Goal: Contribute content: Add original content to the website for others to see

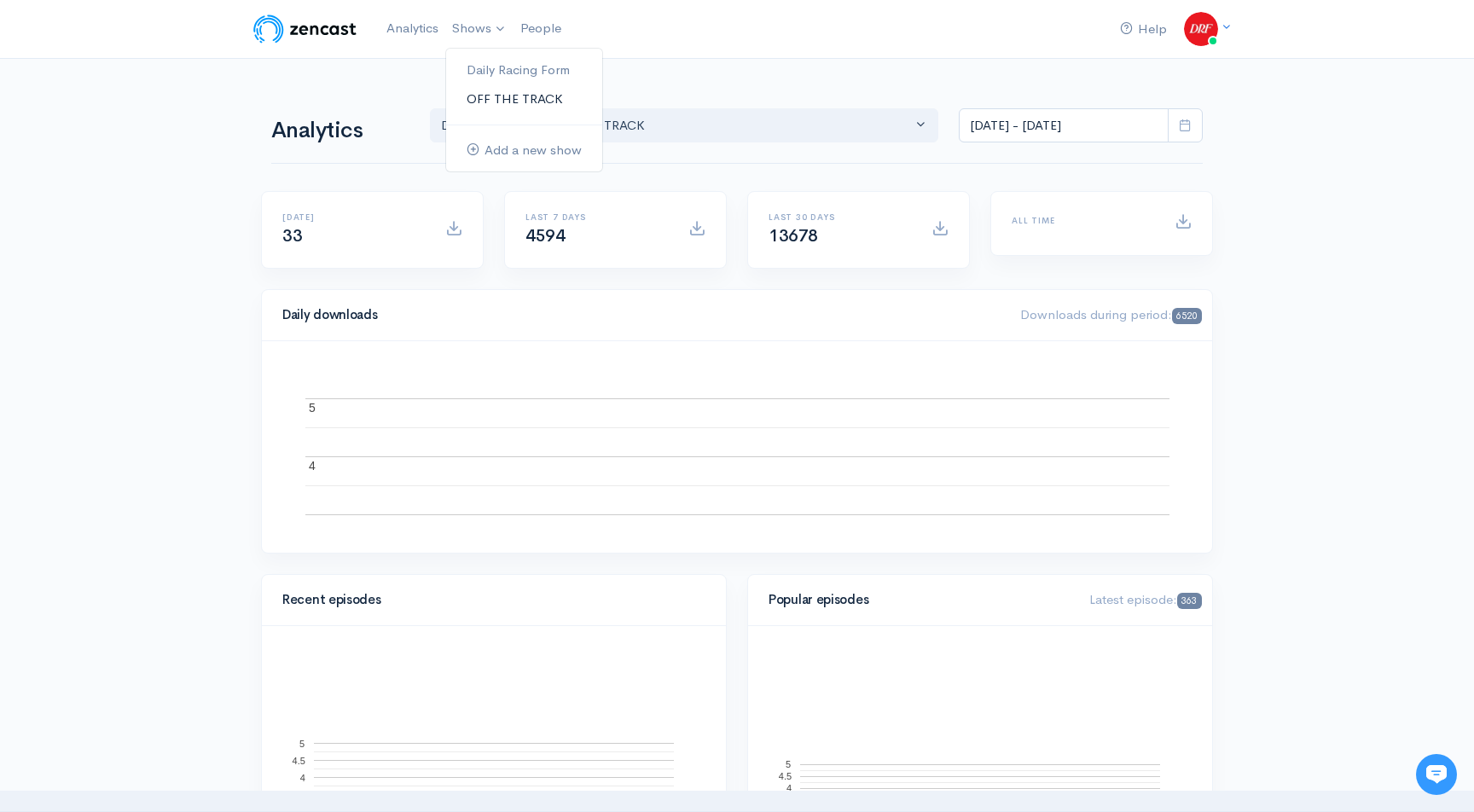
click at [488, 87] on link "OFF THE TRACK" at bounding box center [525, 99] width 156 height 30
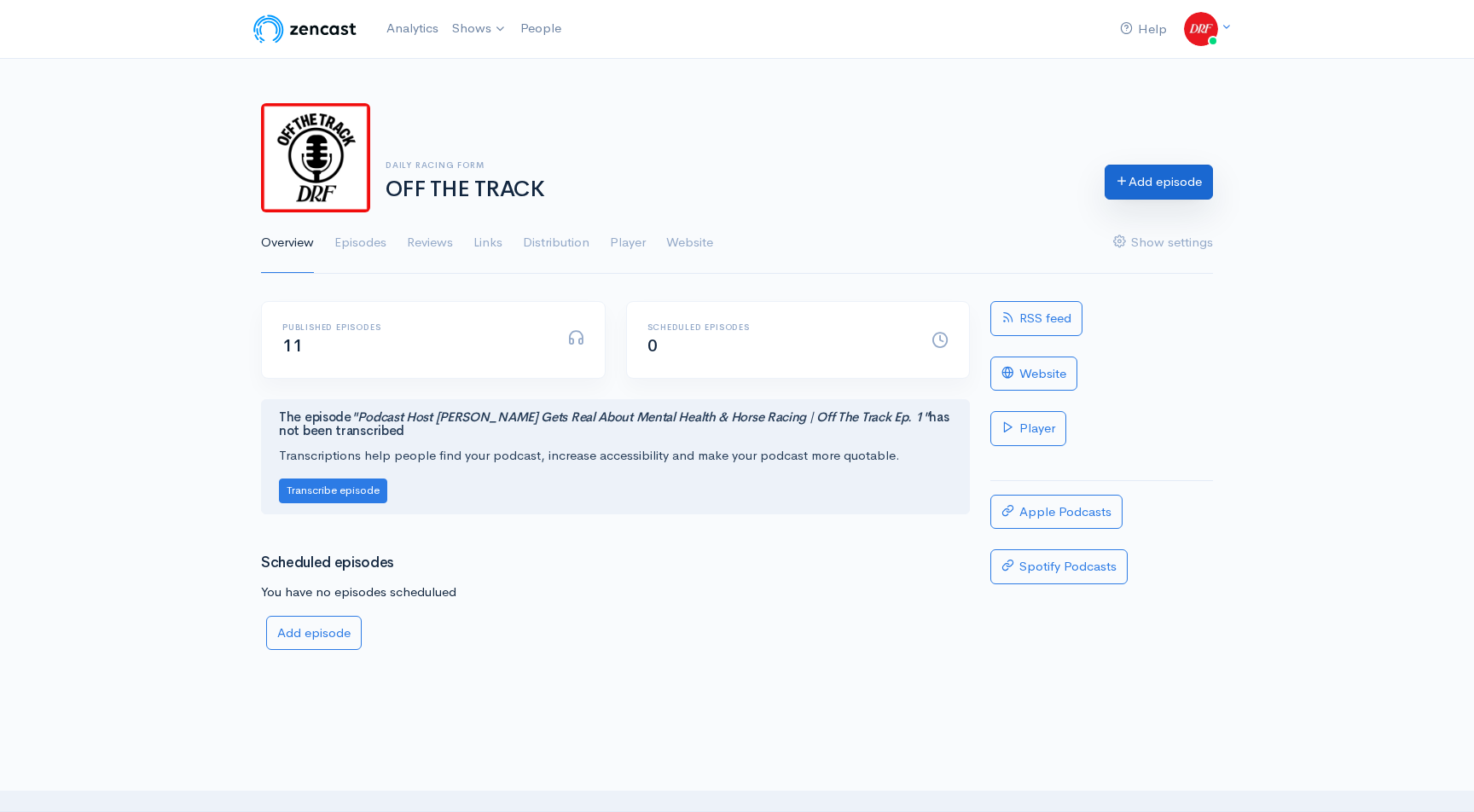
click at [1129, 190] on link "Add episode" at bounding box center [1158, 182] width 108 height 35
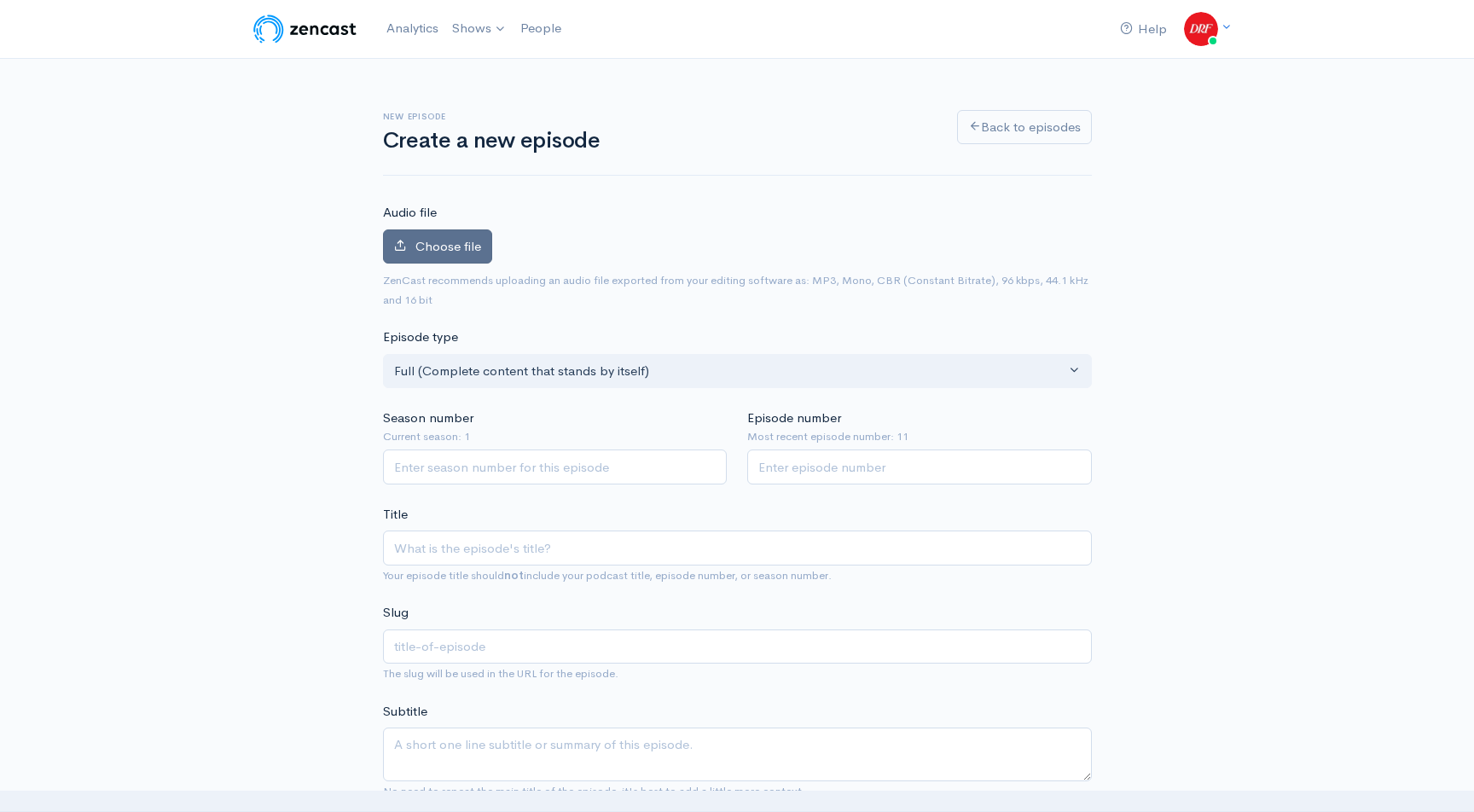
click at [453, 248] on span "Choose file" at bounding box center [448, 246] width 65 height 16
click at [0, 0] on input "Choose file" at bounding box center [0, 0] width 0 height 0
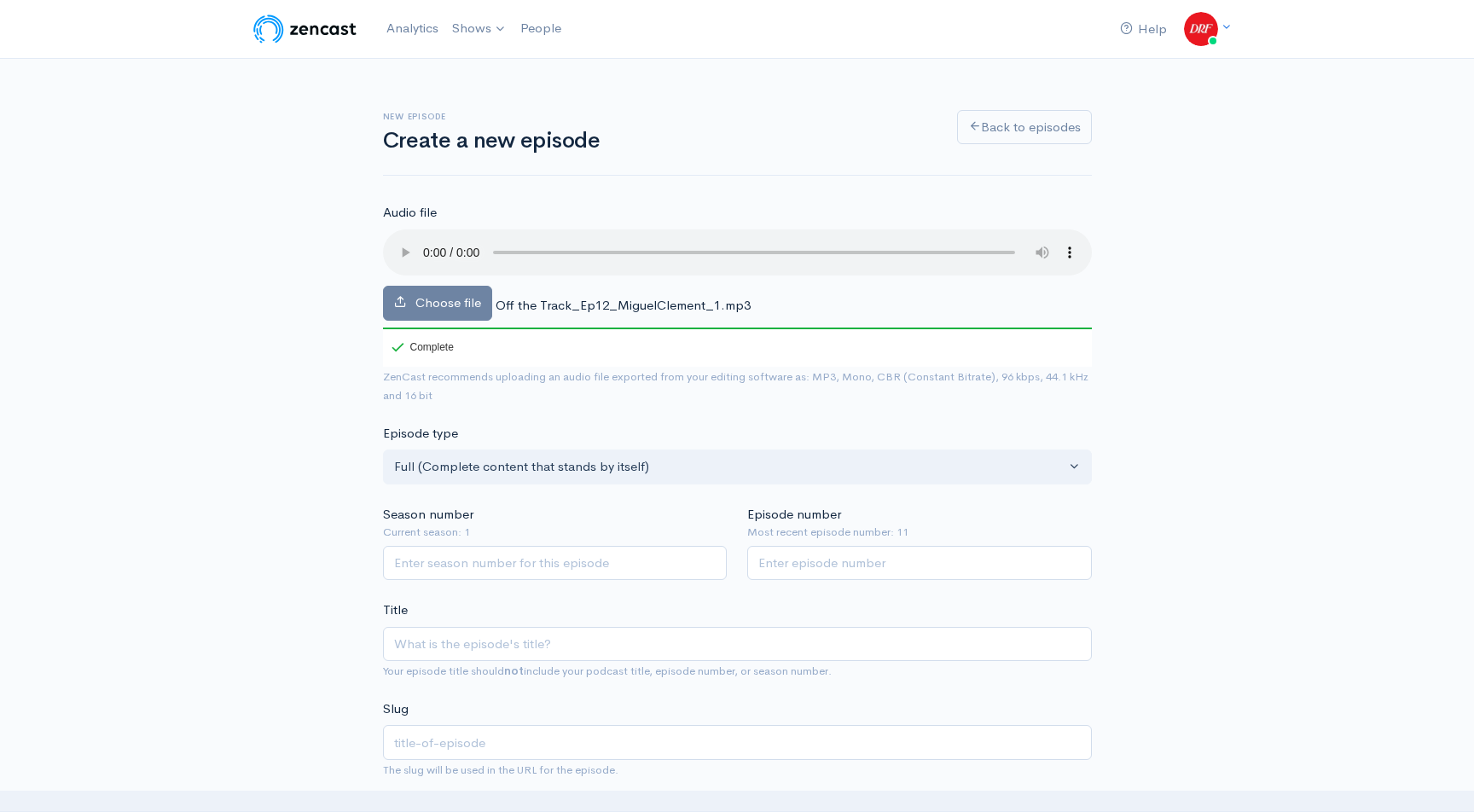
scroll to position [1, 0]
click at [561, 576] on input "Season number" at bounding box center [555, 563] width 345 height 35
type input "1"
click at [834, 572] on input "Episode number" at bounding box center [919, 563] width 345 height 35
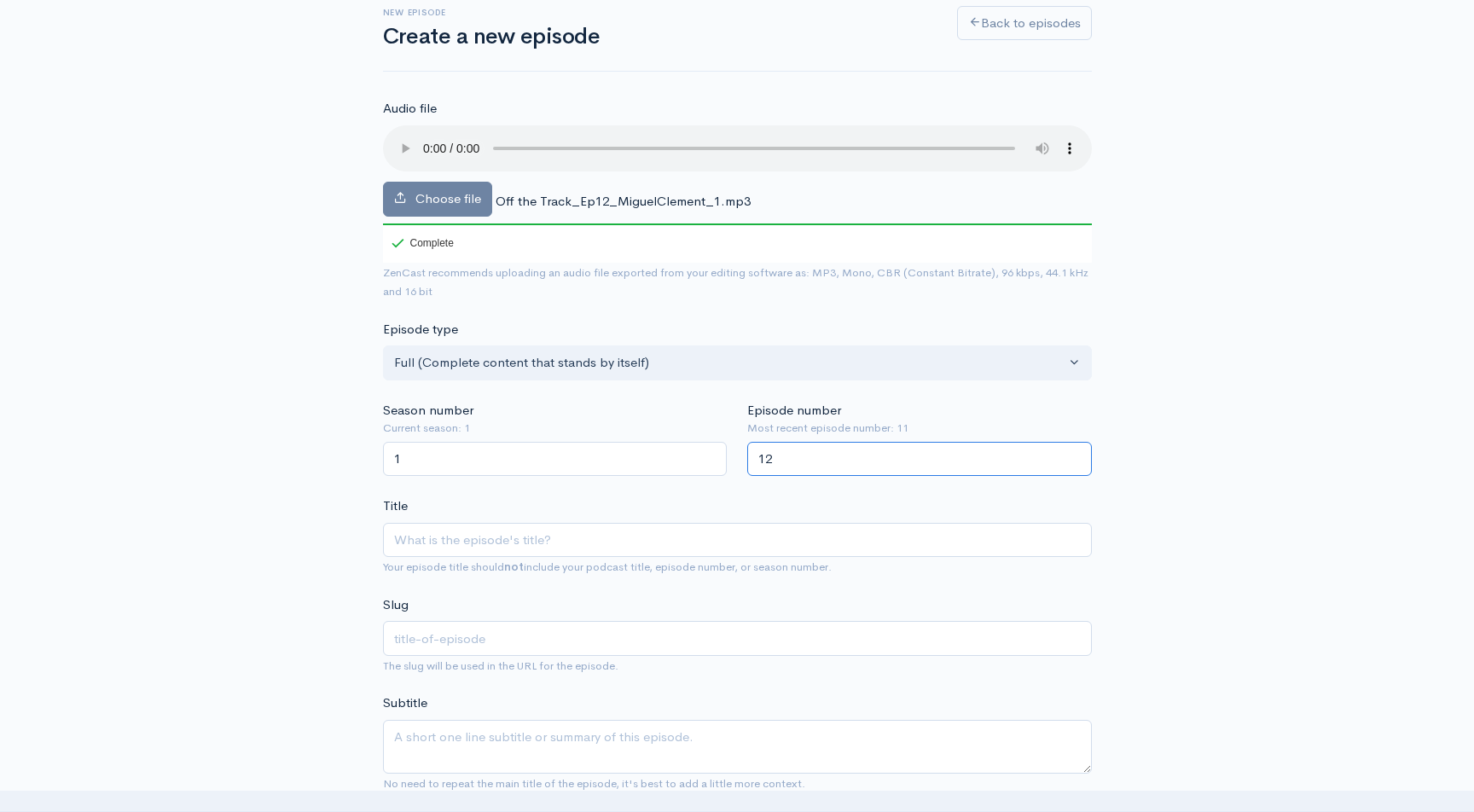
scroll to position [259, 0]
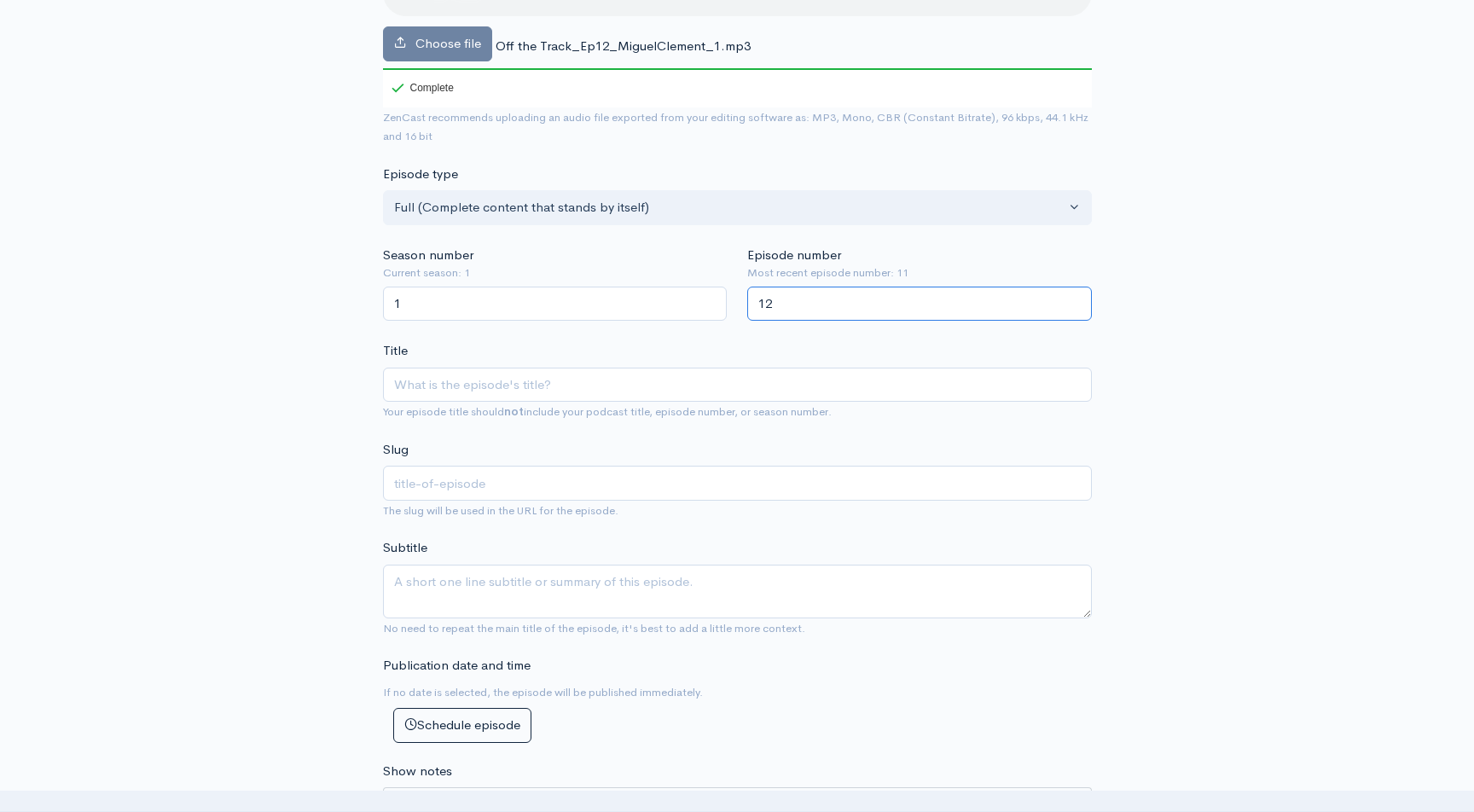
type input "12"
click at [597, 395] on input "Title" at bounding box center [737, 385] width 709 height 35
paste input "Off the Track | [PERSON_NAME] on Racing, Resilience, and Family Legacy | DRF Po…"
type input "Off the Track | [PERSON_NAME] on Racing, Resilience, and Family Legacy | DRF Po…"
type input "off-the-track-miguel-clement-on-racing-resilience-and-family-legacy-drf-podcast"
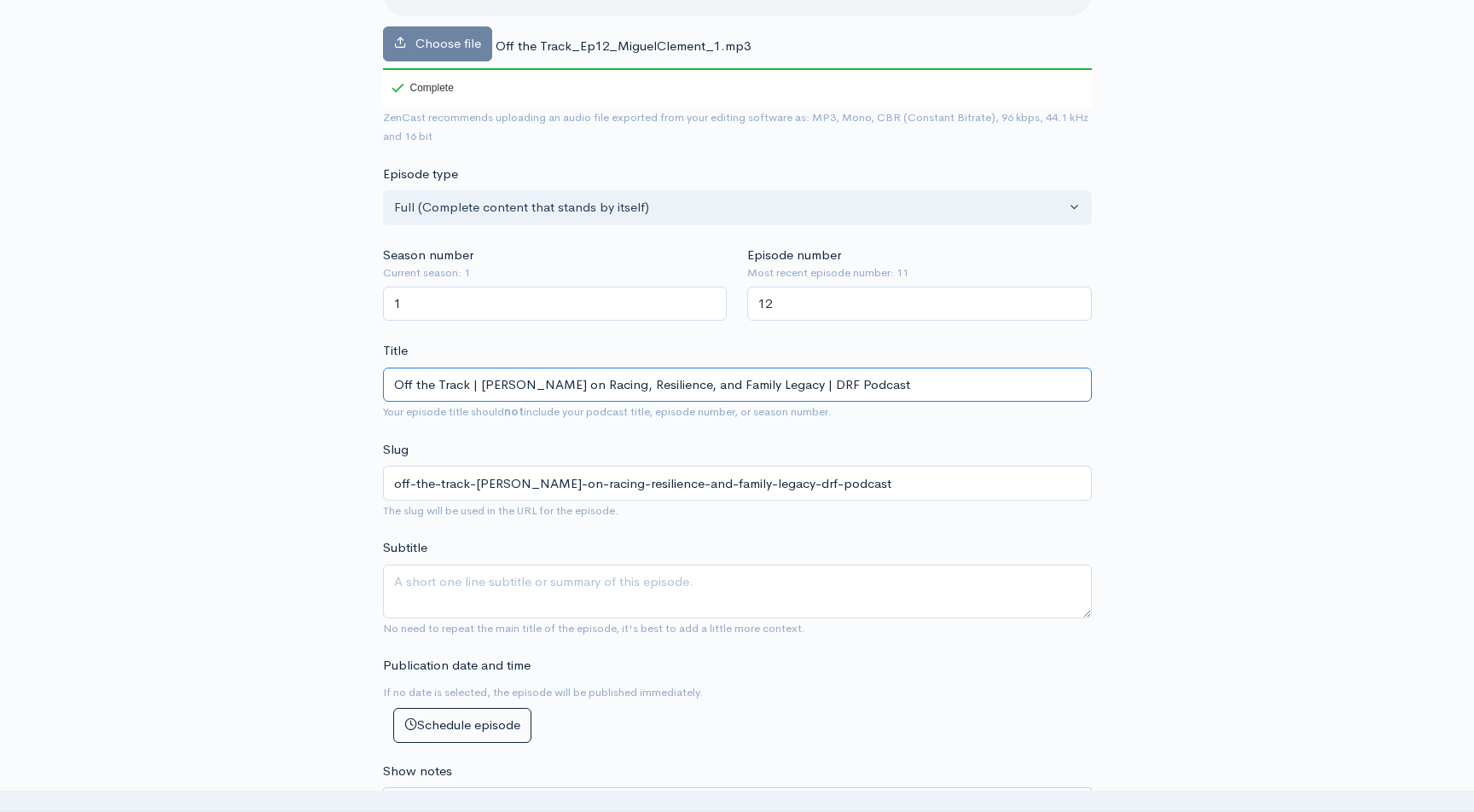
type input "Off the Track | [PERSON_NAME] on Racing, Resilience, and Family Legacy | DRF Po…"
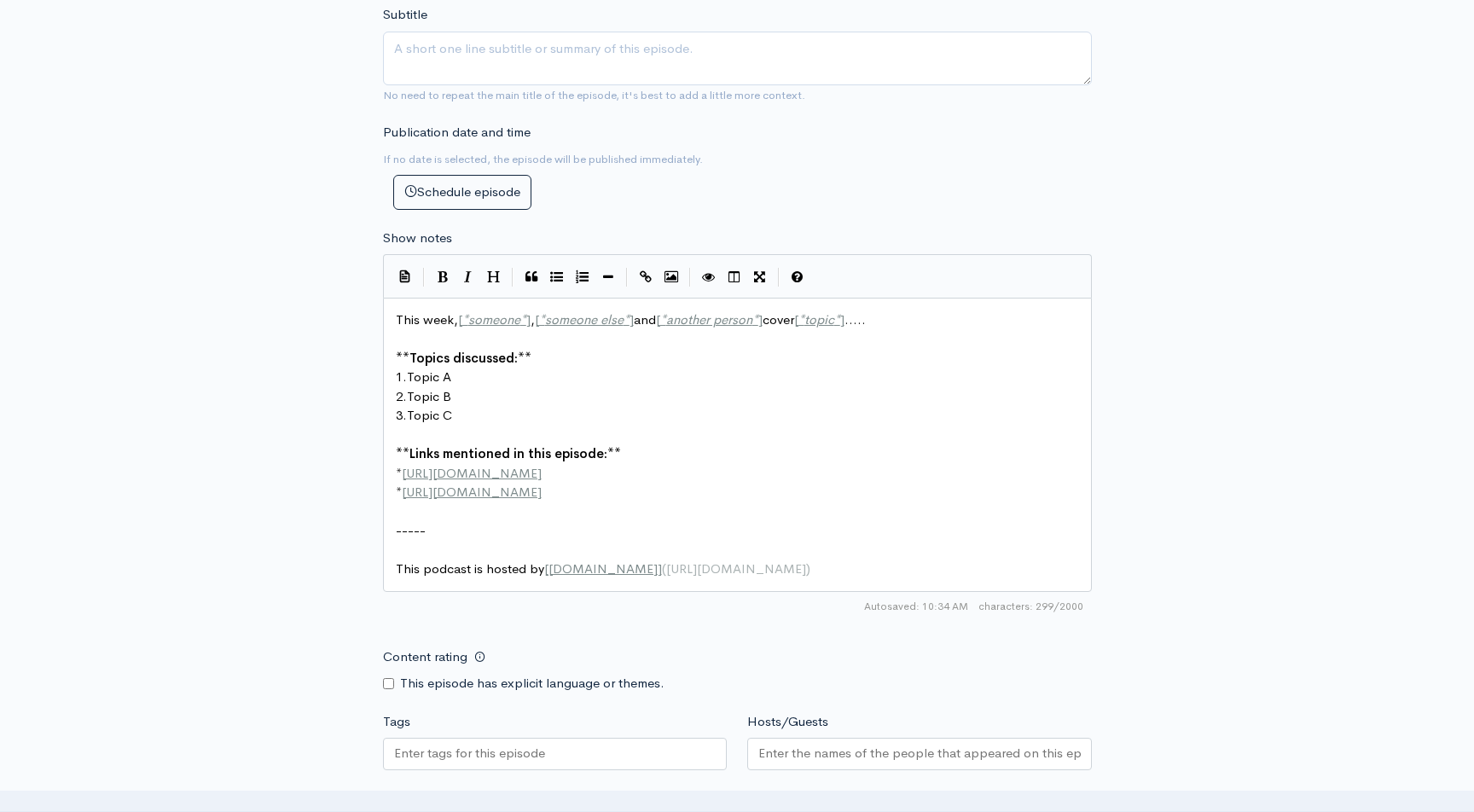
scroll to position [6, 0]
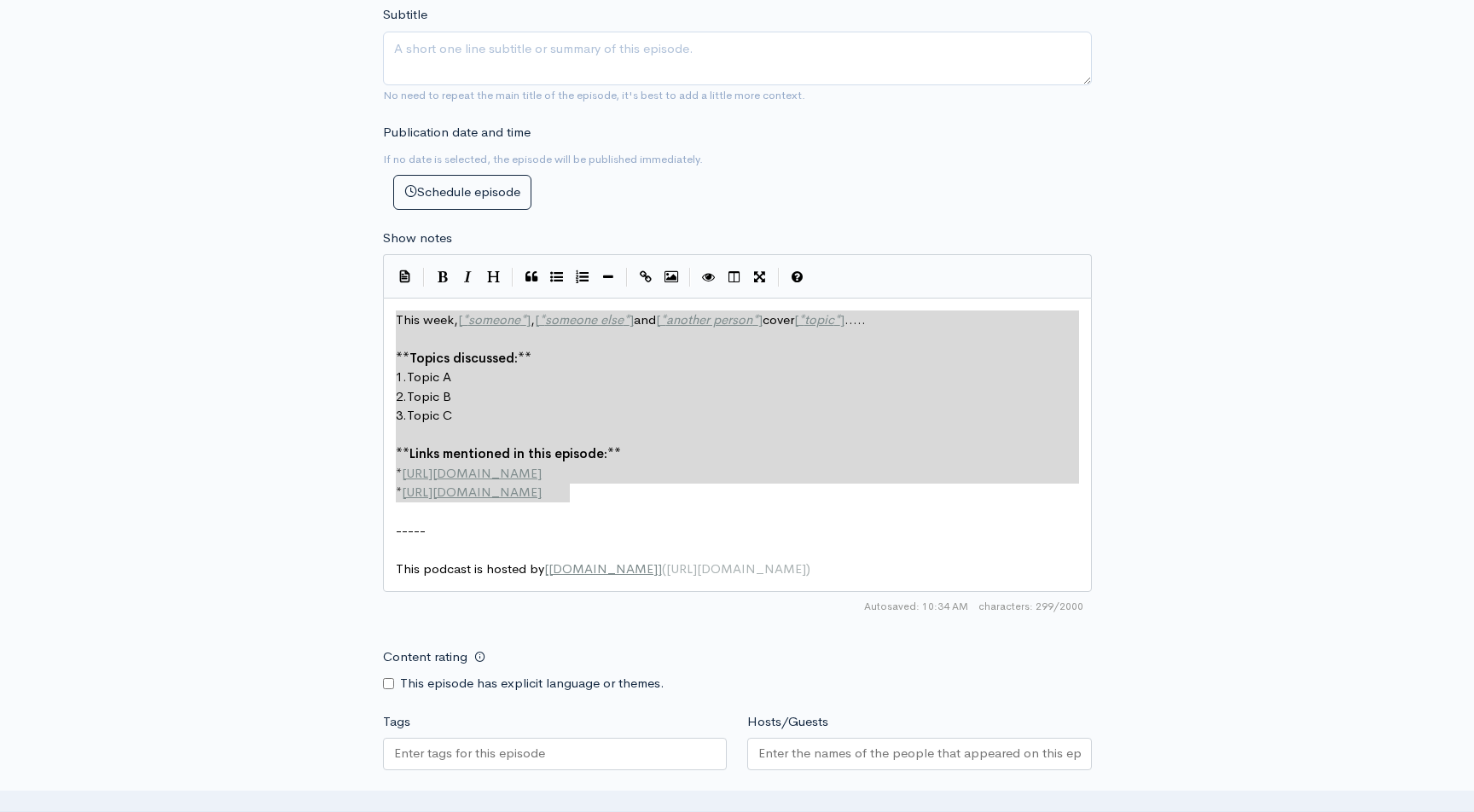
type textarea "This week, [*someone*], [*someone else*] and [*another person*] cover [*topic*]…"
paste textarea
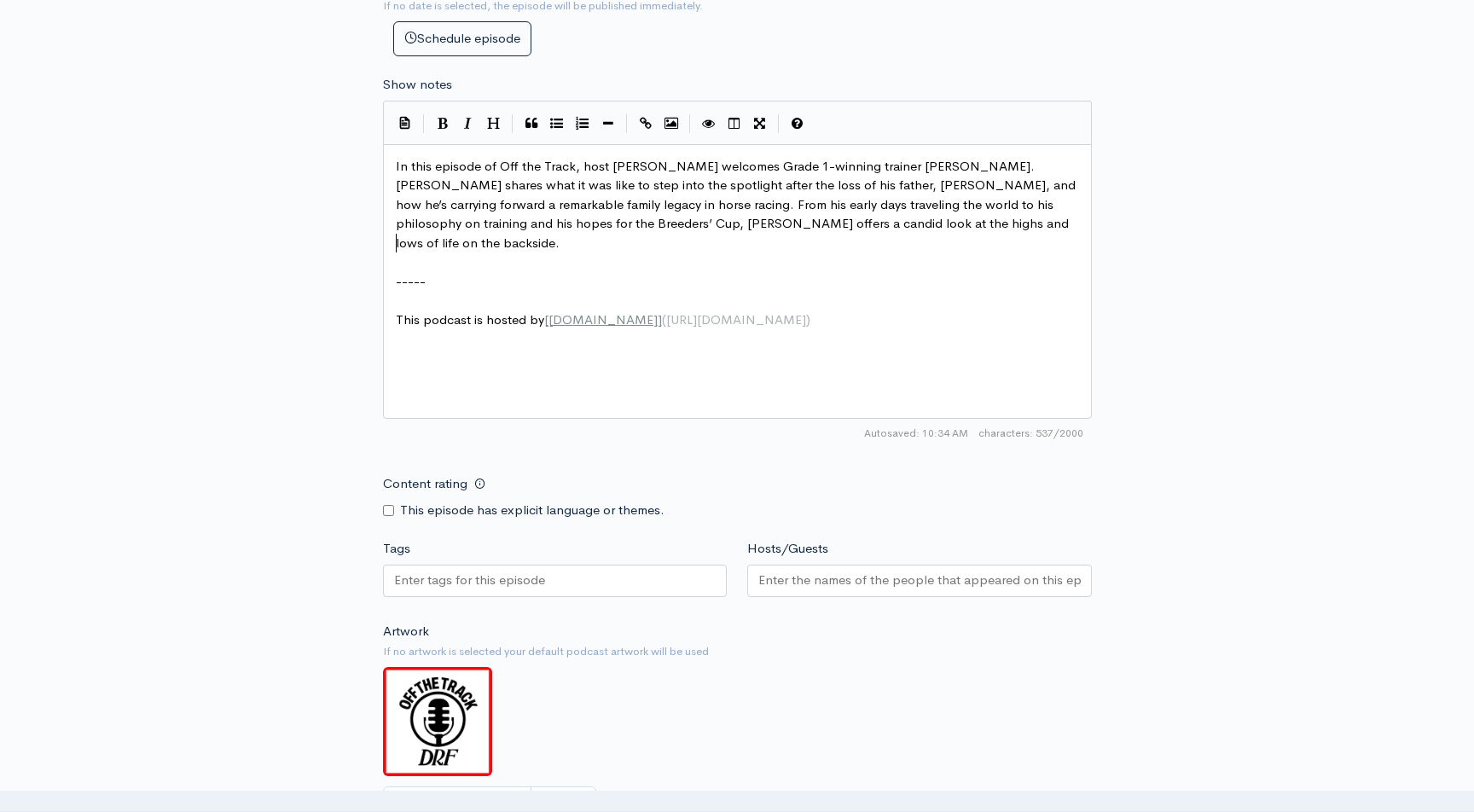
scroll to position [1107, 0]
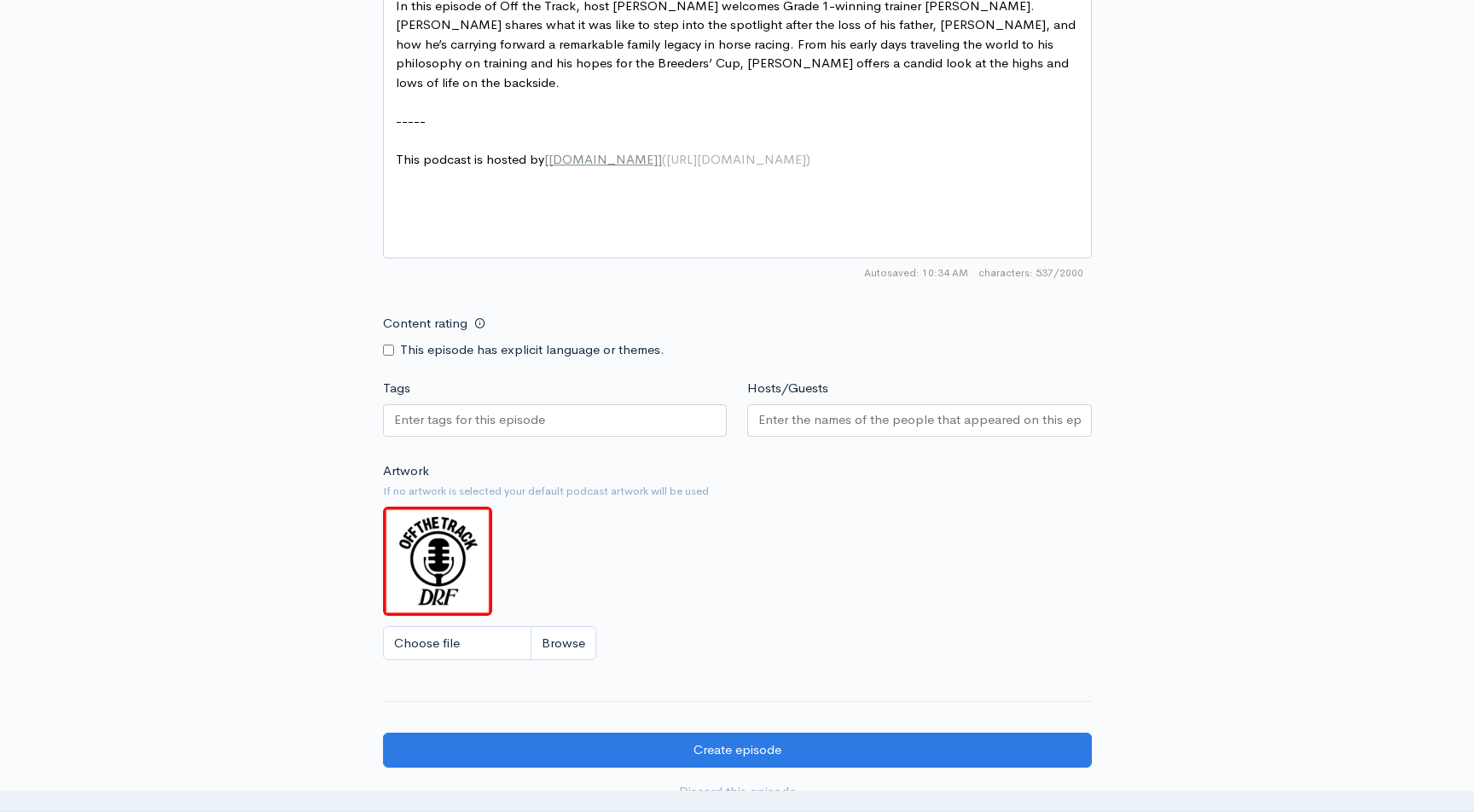
click at [586, 439] on div at bounding box center [555, 424] width 345 height 38
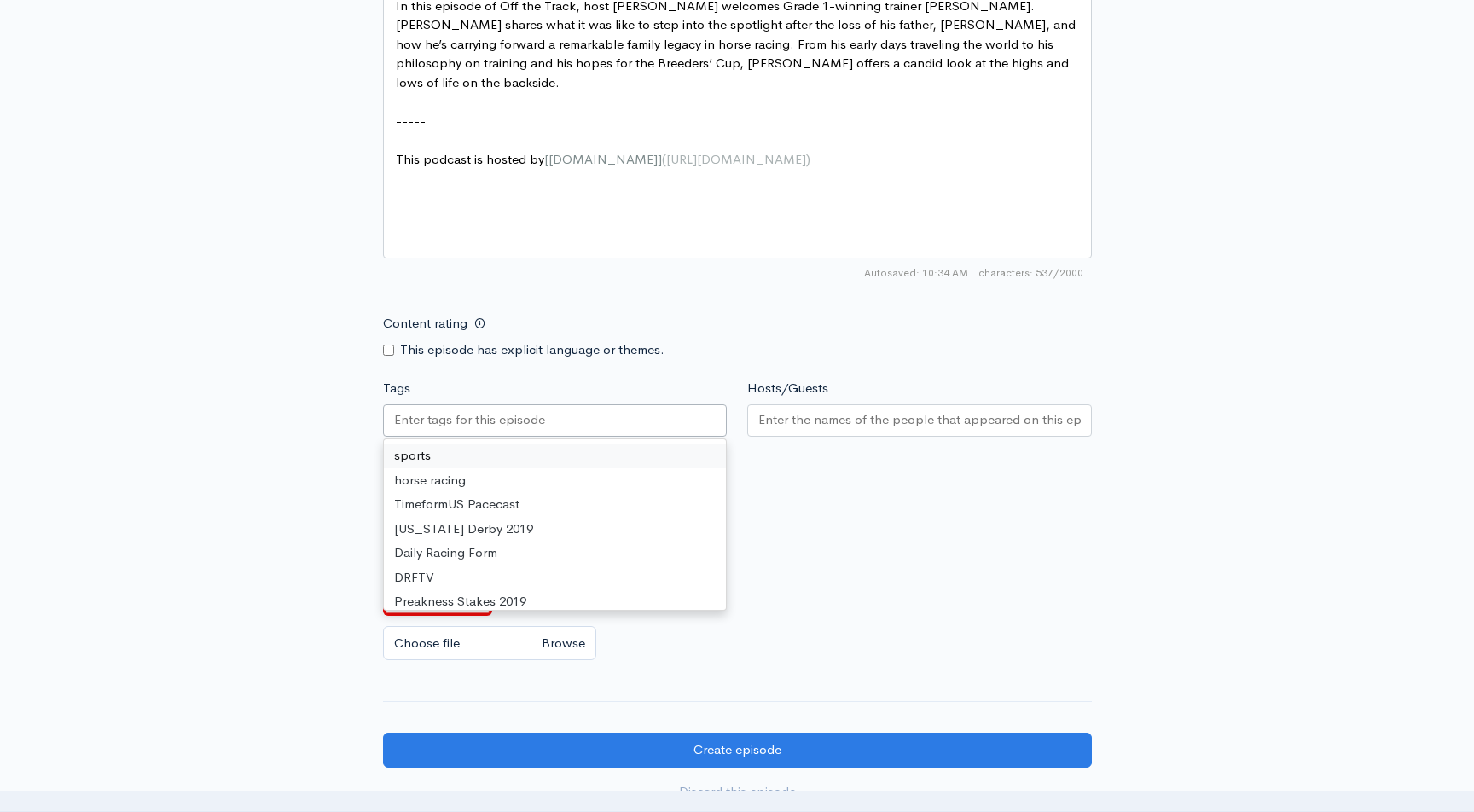
click at [581, 422] on div at bounding box center [555, 421] width 345 height 33
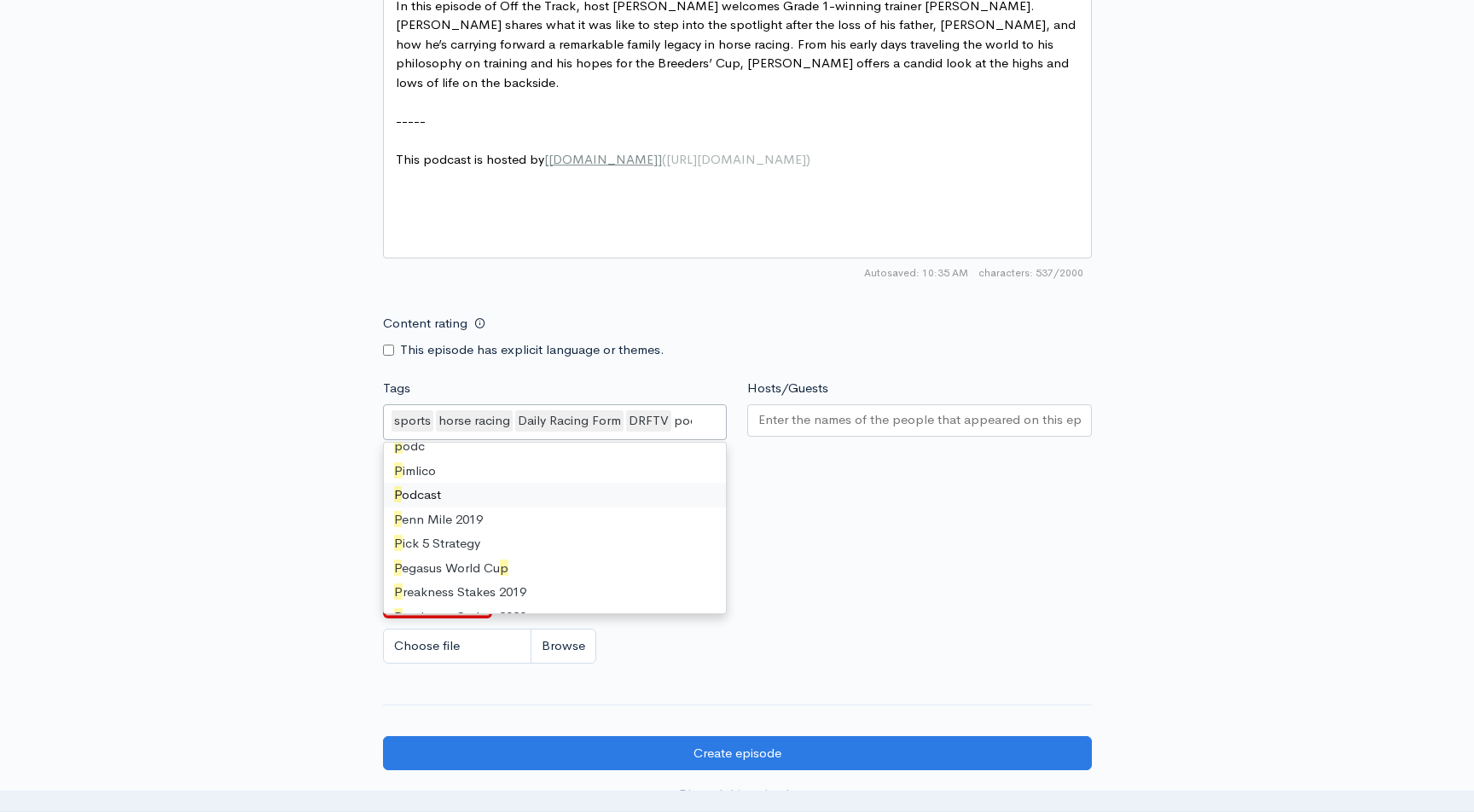
scroll to position [0, 0]
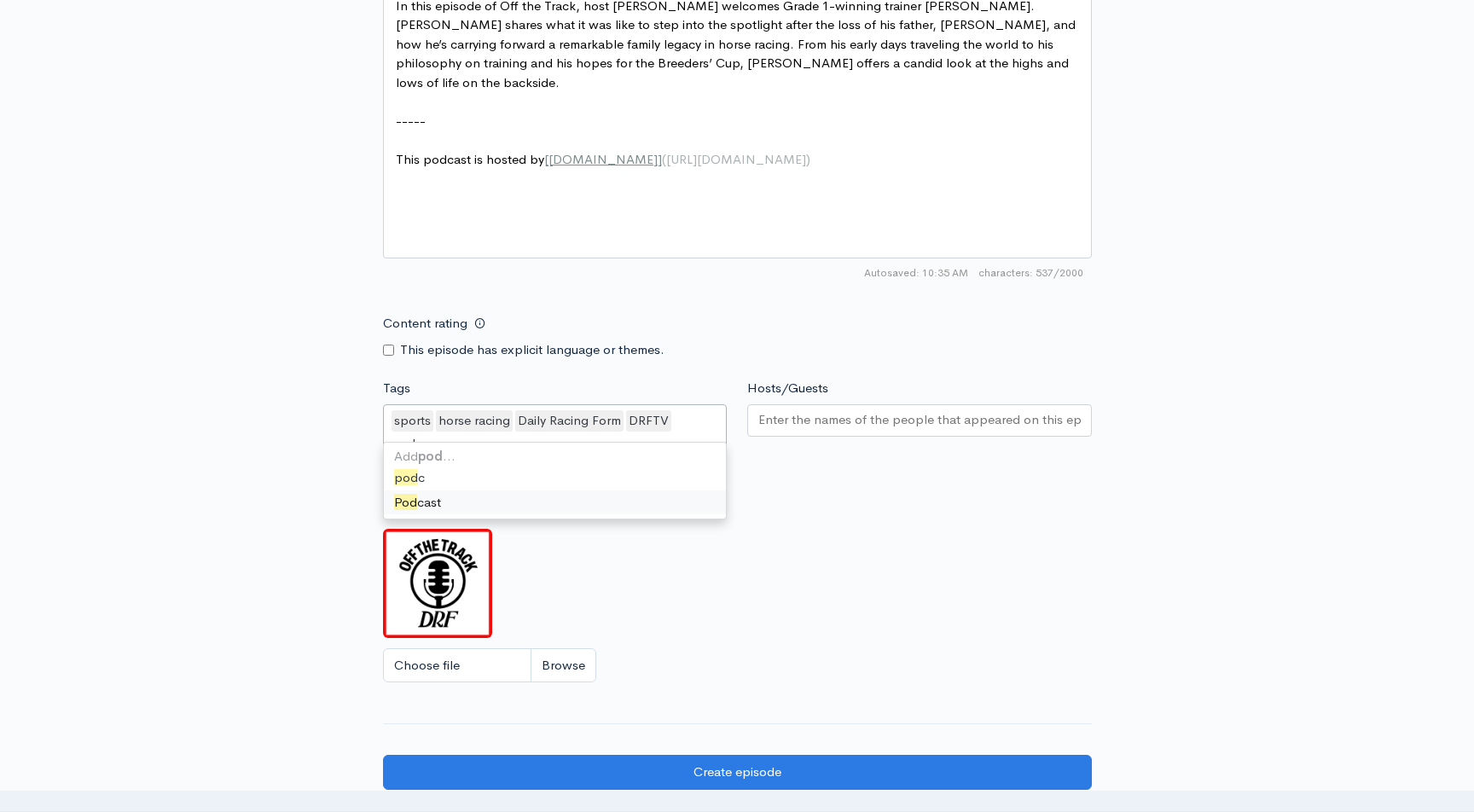
type input "podcast"
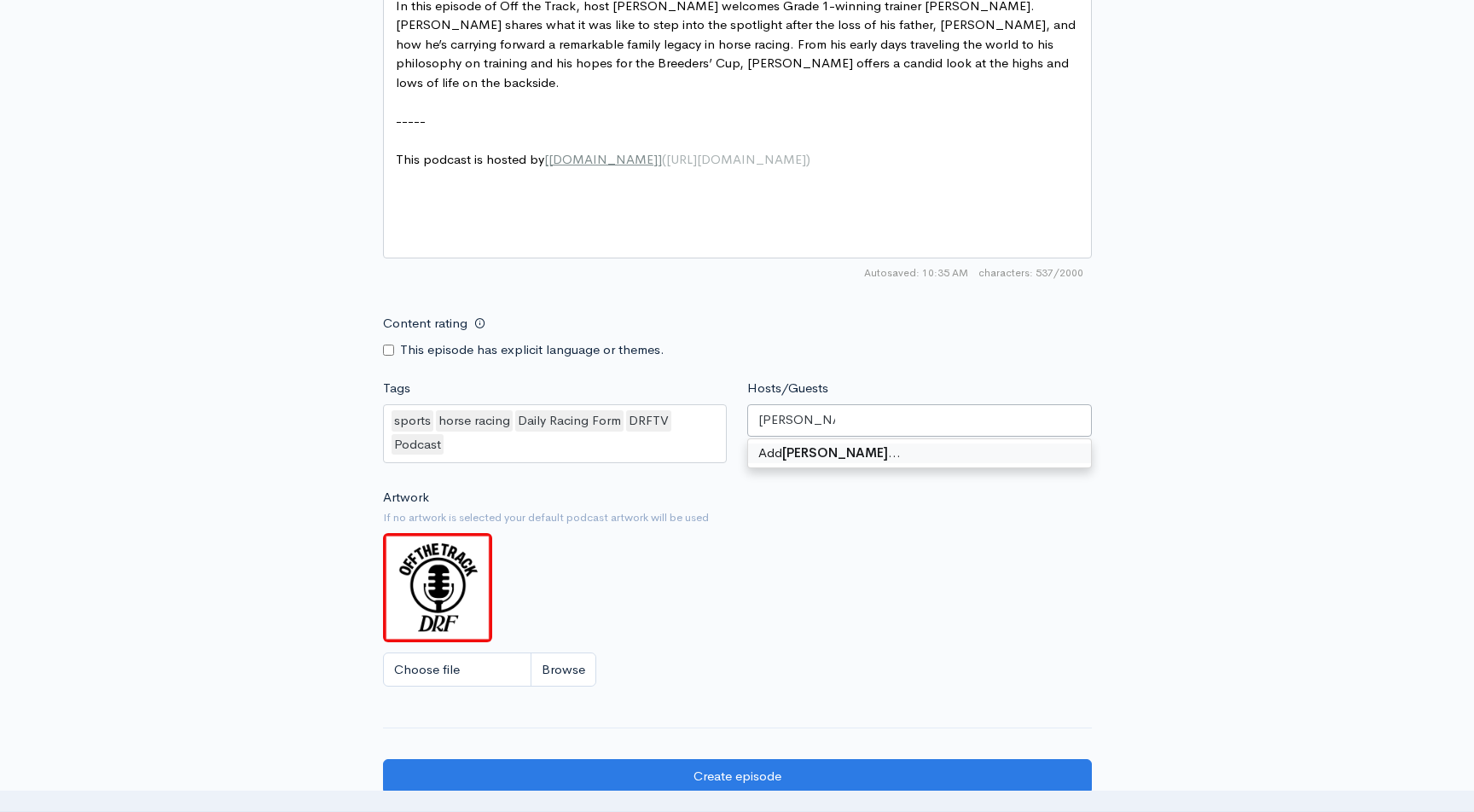
type input "Miguel Clement"
type input "Gino"
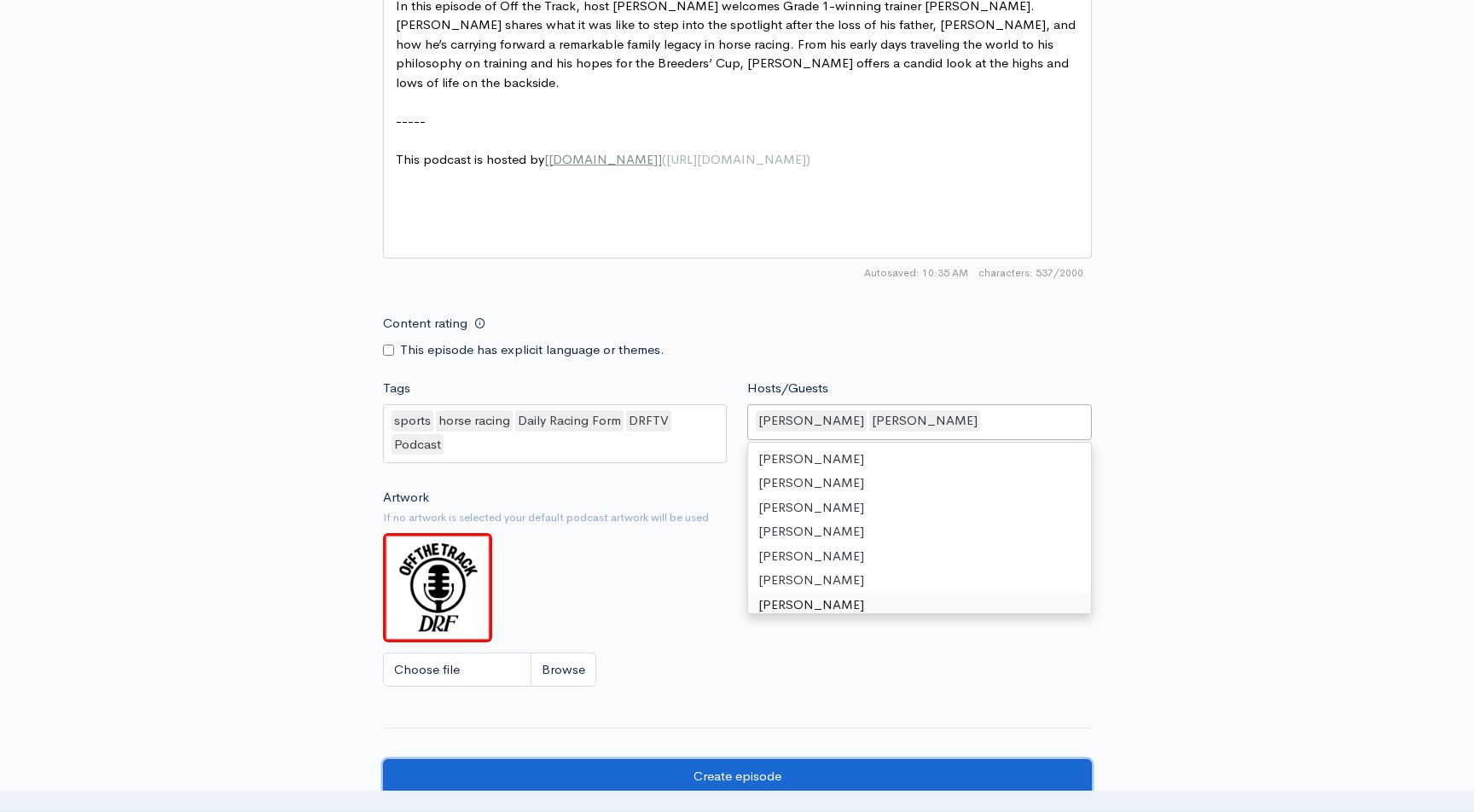
click at [790, 776] on input "Create episode" at bounding box center [737, 777] width 709 height 35
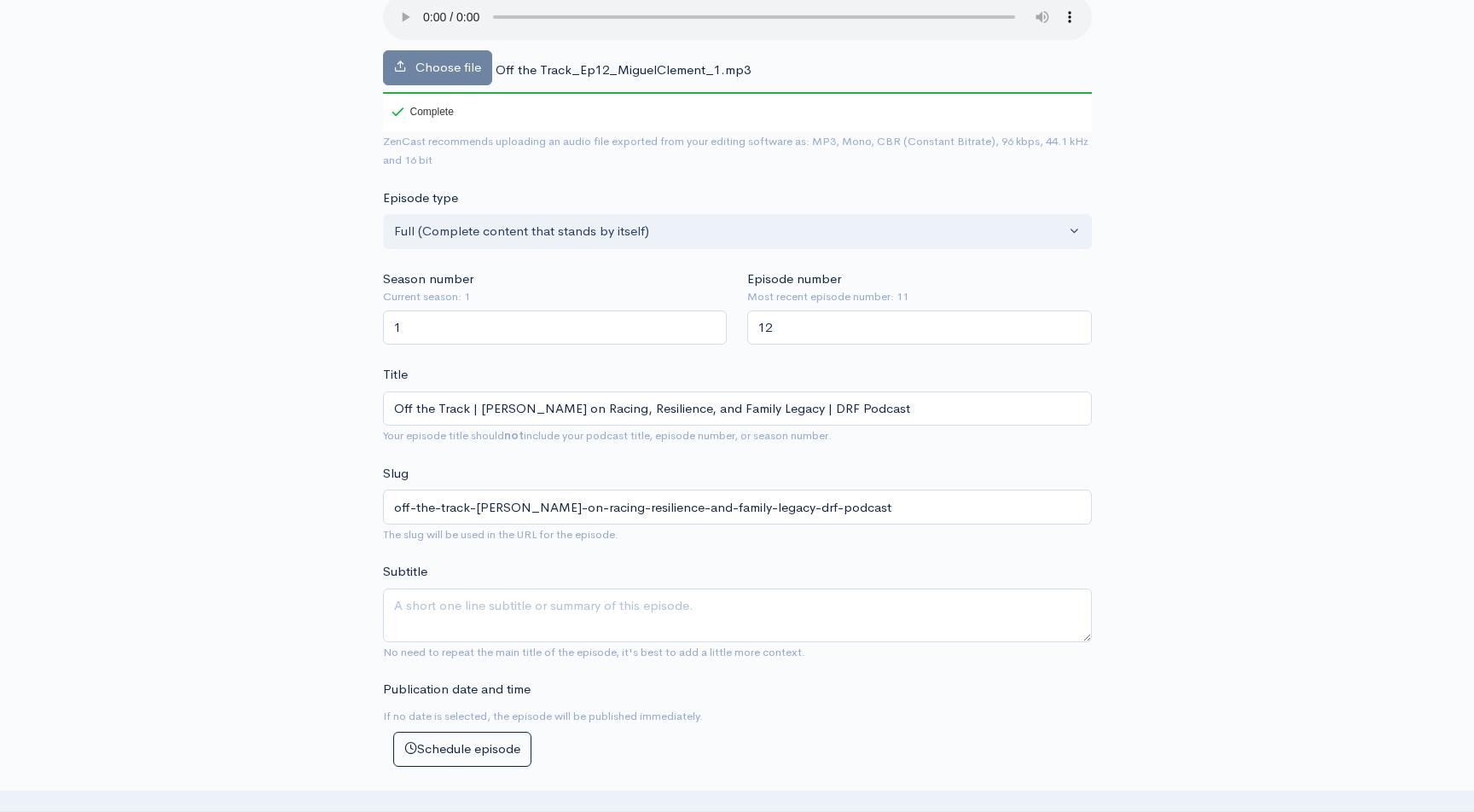
scroll to position [145, 0]
